Goal: Find specific page/section: Find specific page/section

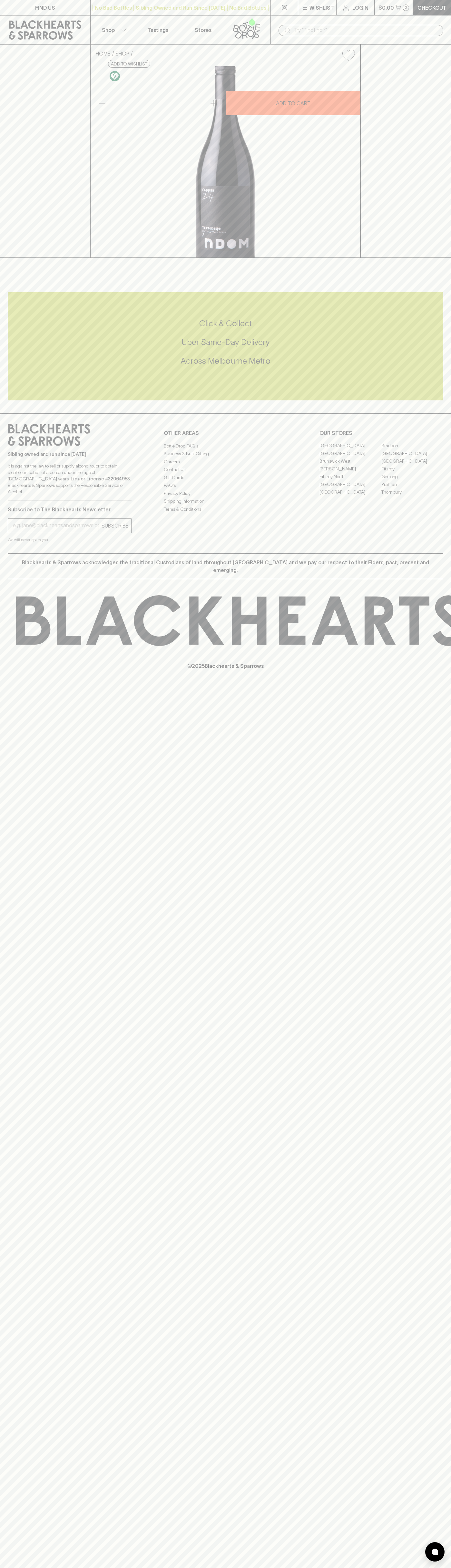
click at [211, 18] on link "Stores" at bounding box center [203, 29] width 45 height 28
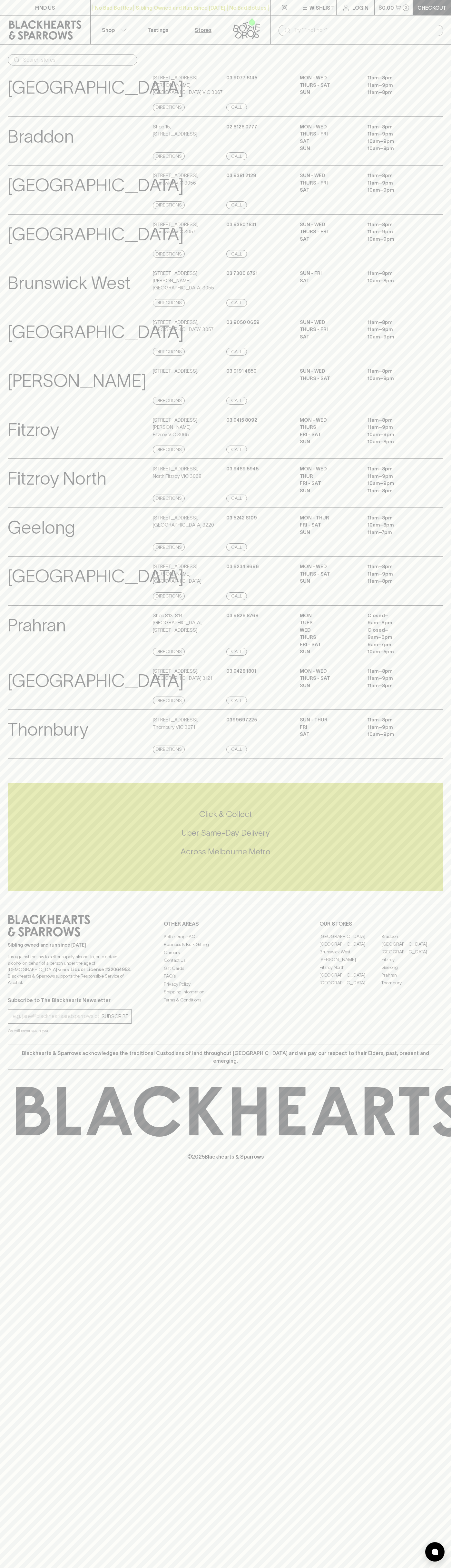
click at [436, 355] on div "SUN - WED 11am – 8pm THURS - FRI 11am – 9pm SAT 10am – 9pm" at bounding box center [371, 337] width 143 height 37
click at [252, 1568] on html "FIND US | No Bad Bottles | Sibling Owned and Run Since 2006 | No Bad Bottles | …" at bounding box center [225, 784] width 451 height 1568
click at [13, 1111] on div at bounding box center [444, 1111] width 888 height 51
